Goal: Task Accomplishment & Management: Complete application form

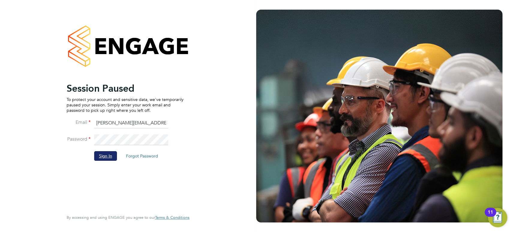
click at [108, 156] on button "Sign In" at bounding box center [105, 156] width 23 height 10
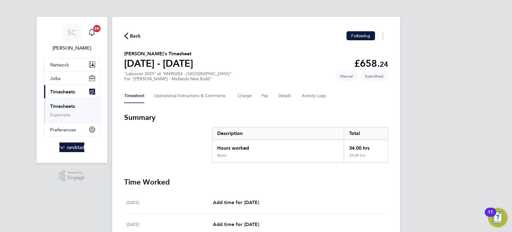
click at [134, 35] on span "Back" at bounding box center [135, 35] width 11 height 7
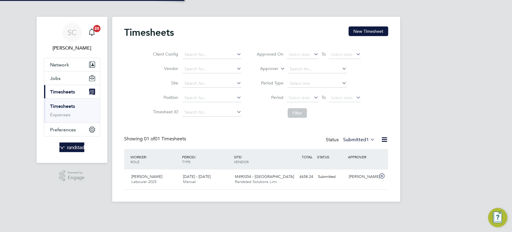
scroll to position [15, 52]
click at [371, 32] on button "New Timesheet" at bounding box center [369, 31] width 40 height 10
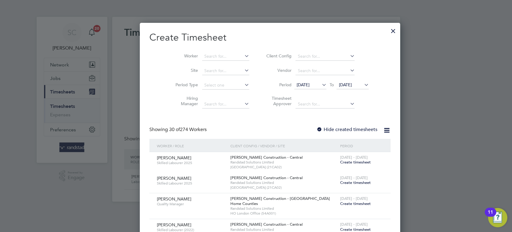
scroll to position [989, 233]
click at [216, 52] on li "Worker" at bounding box center [210, 56] width 93 height 14
click at [202, 53] on input at bounding box center [225, 56] width 47 height 8
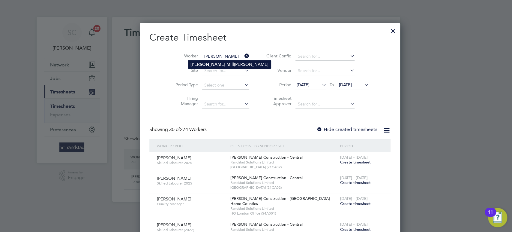
click at [217, 62] on li "[PERSON_NAME] Mill [PERSON_NAME]" at bounding box center [229, 64] width 83 height 8
type input "[PERSON_NAME]"
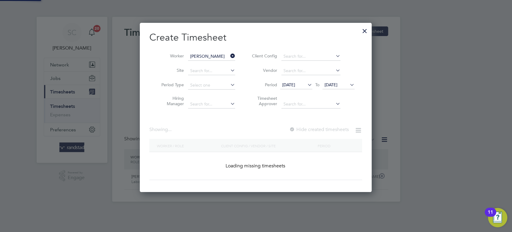
scroll to position [169, 233]
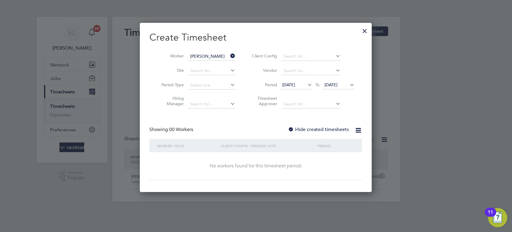
click at [291, 127] on div at bounding box center [291, 130] width 6 height 6
click at [338, 85] on span "[DATE]" at bounding box center [331, 84] width 13 height 5
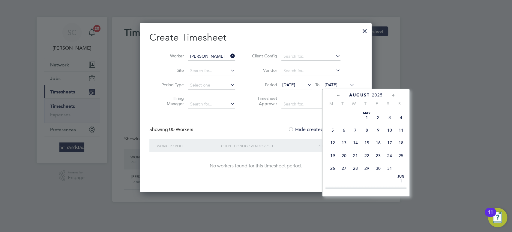
scroll to position [237, 0]
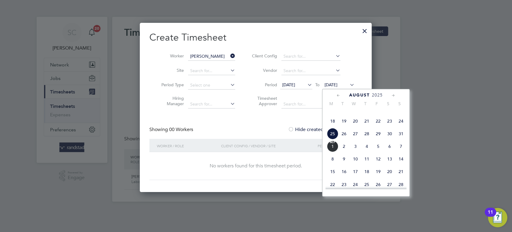
click at [346, 139] on span "26" at bounding box center [344, 133] width 11 height 11
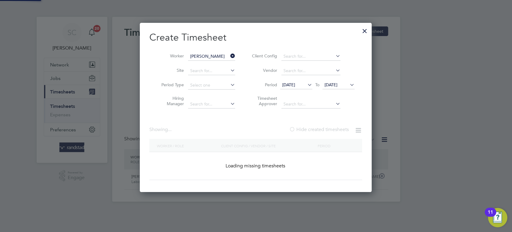
scroll to position [162, 233]
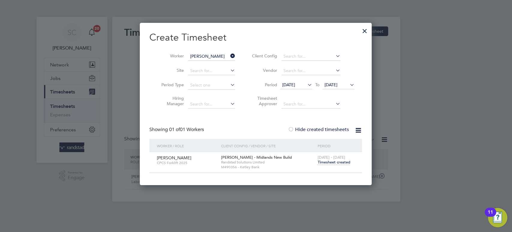
click at [324, 163] on span "Timesheet created" at bounding box center [334, 161] width 33 height 5
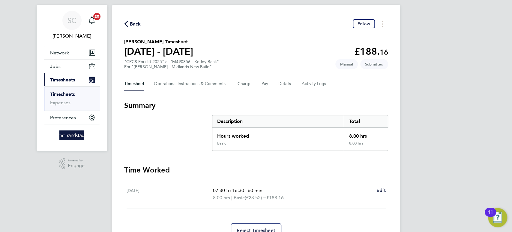
scroll to position [41, 0]
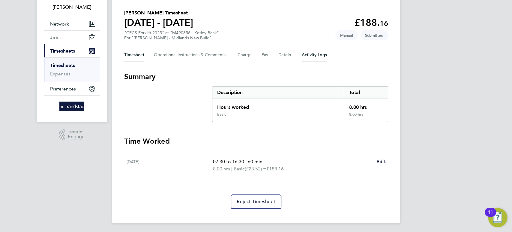
click at [309, 56] on Logs-tab "Activity Logs" at bounding box center [314, 55] width 25 height 14
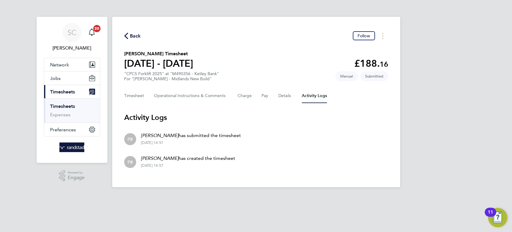
click at [140, 35] on span "Back" at bounding box center [135, 35] width 11 height 7
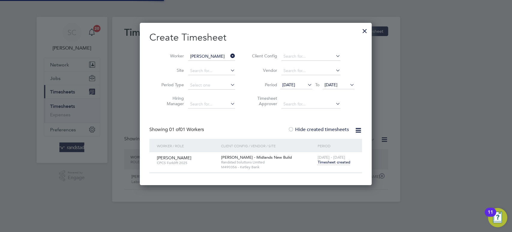
scroll to position [15, 52]
click at [334, 159] on span "Timesheet created" at bounding box center [334, 161] width 33 height 5
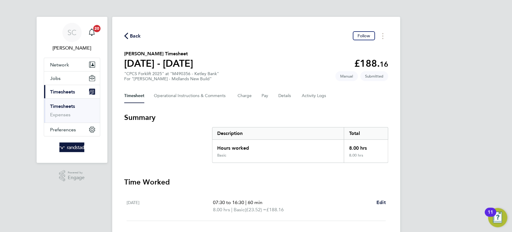
click at [376, 199] on div "07:30 to 16:30 | 60 min 8.00 hrs | Basic (£23.52) = £188.16 Edit" at bounding box center [299, 206] width 173 height 14
click at [384, 202] on span "Edit" at bounding box center [381, 202] width 9 height 6
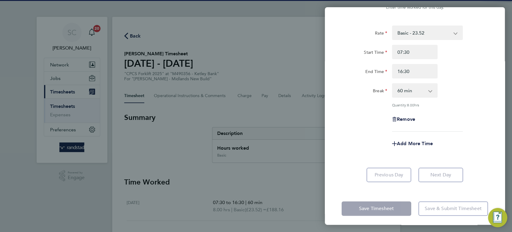
scroll to position [25, 0]
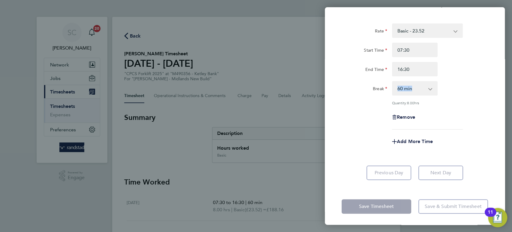
click at [430, 88] on div "0 min 15 min 30 min 45 min 60 min 75 min 90 min" at bounding box center [415, 88] width 46 height 14
click at [422, 91] on select "0 min 15 min 30 min 45 min 60 min 75 min 90 min" at bounding box center [411, 88] width 37 height 13
select select "30"
click at [393, 82] on select "0 min 15 min 30 min 45 min 60 min 75 min 90 min" at bounding box center [411, 88] width 37 height 13
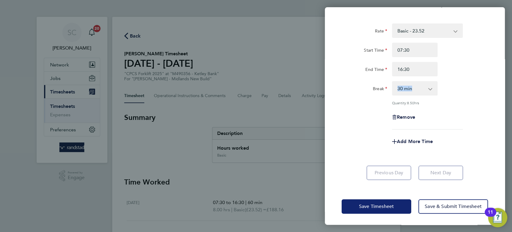
click at [385, 203] on span "Save Timesheet" at bounding box center [376, 206] width 35 height 6
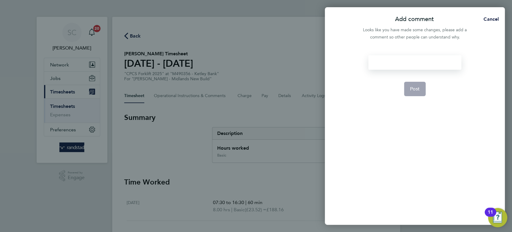
click at [398, 65] on div at bounding box center [415, 62] width 93 height 14
click at [396, 63] on div at bounding box center [415, 62] width 93 height 14
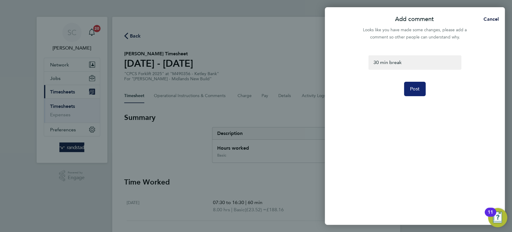
click at [418, 92] on button "Post" at bounding box center [415, 89] width 22 height 14
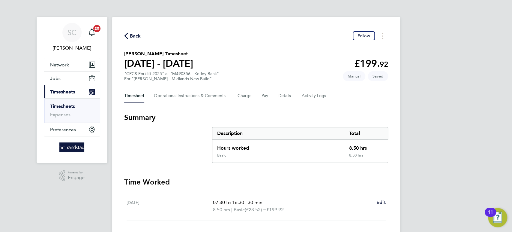
click at [127, 35] on icon "button" at bounding box center [126, 36] width 4 height 6
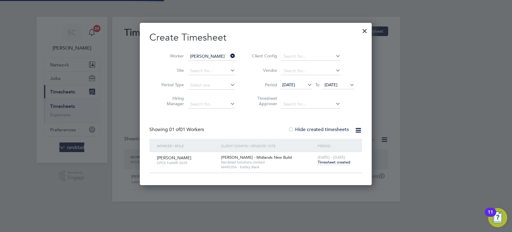
scroll to position [15, 52]
click at [365, 30] on div at bounding box center [365, 29] width 11 height 11
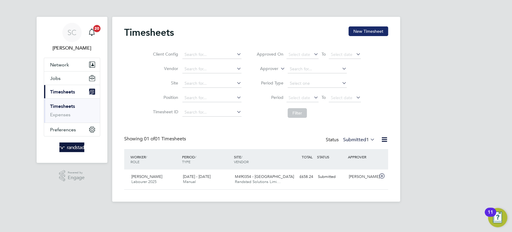
click at [376, 29] on button "New Timesheet" at bounding box center [369, 31] width 40 height 10
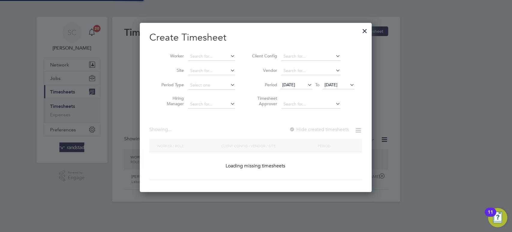
scroll to position [169, 233]
click at [211, 51] on li "Worker" at bounding box center [196, 56] width 93 height 14
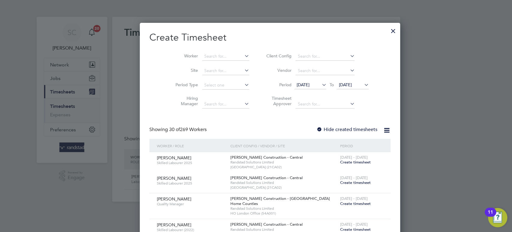
scroll to position [989, 233]
click at [207, 55] on input at bounding box center [225, 56] width 47 height 8
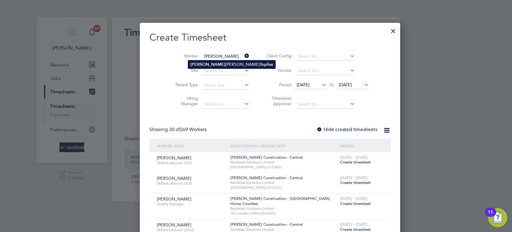
click at [208, 62] on li "[PERSON_NAME]" at bounding box center [231, 64] width 87 height 8
type input "[PERSON_NAME]"
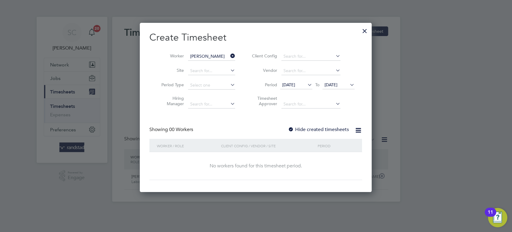
scroll to position [169, 233]
click at [291, 127] on div at bounding box center [291, 130] width 6 height 6
click at [338, 84] on span "[DATE]" at bounding box center [331, 84] width 13 height 5
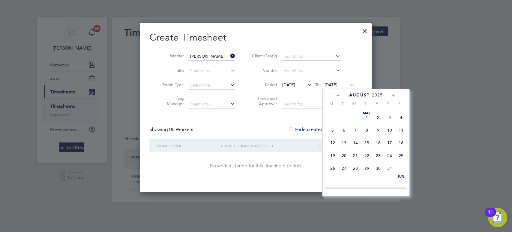
scroll to position [237, 0]
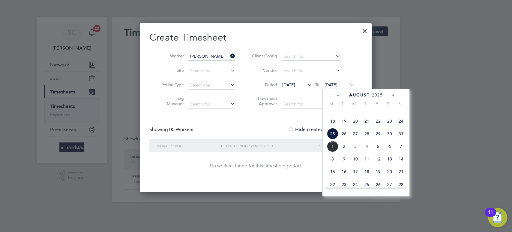
click at [380, 139] on span "29" at bounding box center [378, 133] width 11 height 11
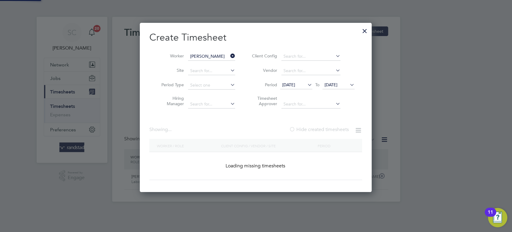
scroll to position [182, 233]
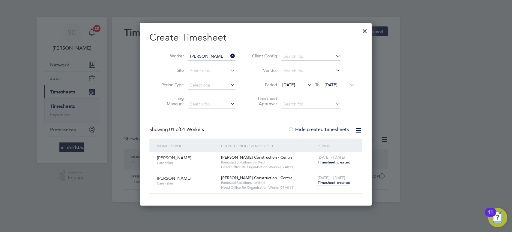
click at [334, 184] on span "Timesheet created" at bounding box center [334, 182] width 33 height 5
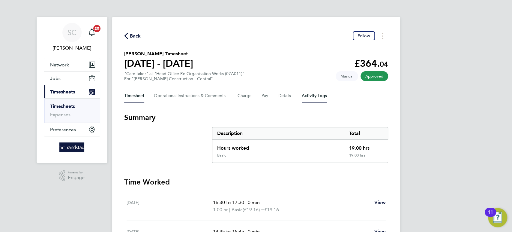
click at [307, 96] on Logs-tab "Activity Logs" at bounding box center [314, 96] width 25 height 14
